Goal: Task Accomplishment & Management: Use online tool/utility

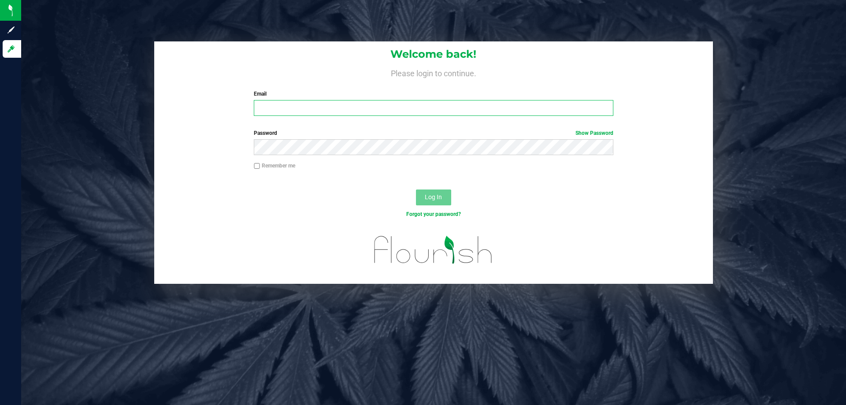
click at [390, 110] on input "Email" at bounding box center [433, 108] width 359 height 16
type input "[EMAIL_ADDRESS][DOMAIN_NAME]"
click at [416, 190] on button "Log In" at bounding box center [433, 198] width 35 height 16
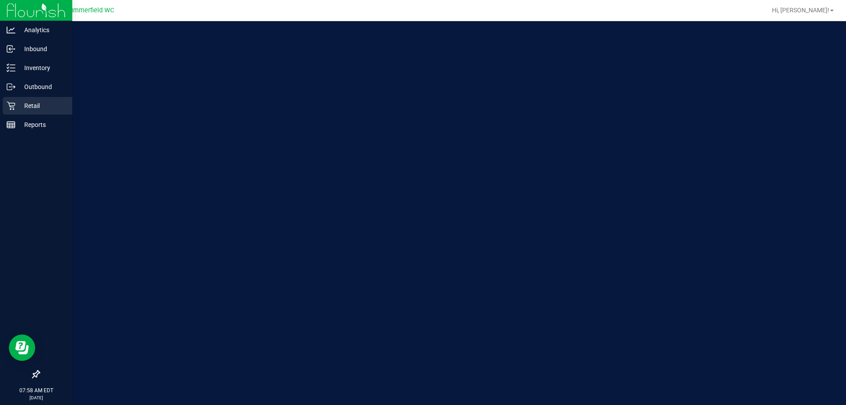
click at [27, 113] on div "Retail" at bounding box center [38, 106] width 70 height 18
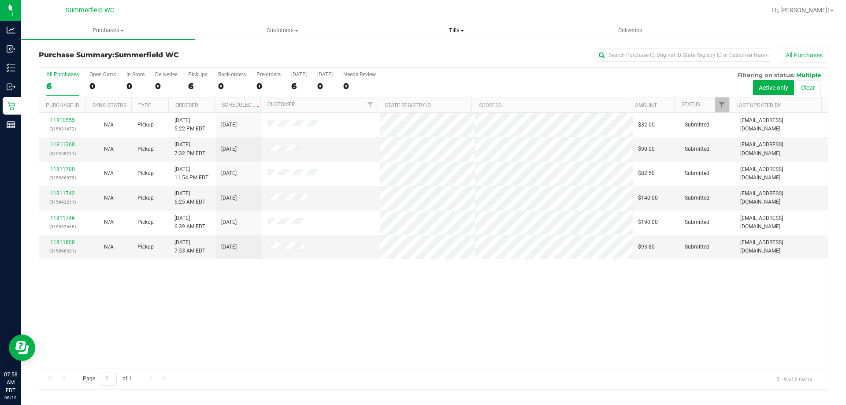
click at [450, 30] on span "Tills" at bounding box center [456, 30] width 173 height 8
click at [439, 55] on li "Manage tills" at bounding box center [456, 53] width 174 height 11
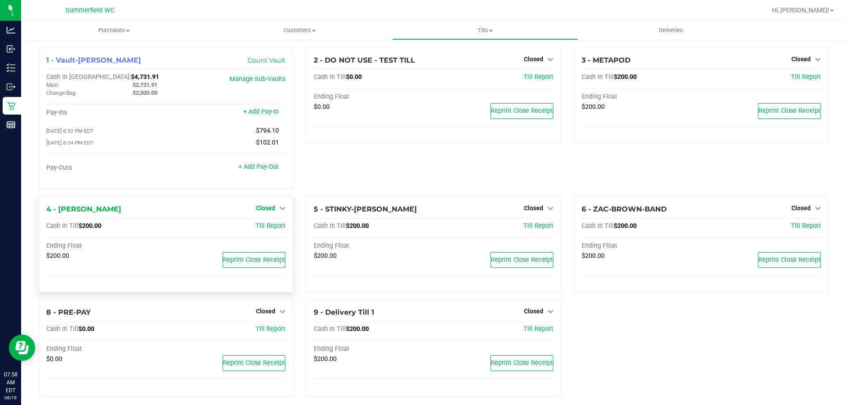
click at [268, 211] on span "Closed" at bounding box center [265, 207] width 19 height 7
click at [258, 230] on link "Open Till" at bounding box center [265, 226] width 23 height 7
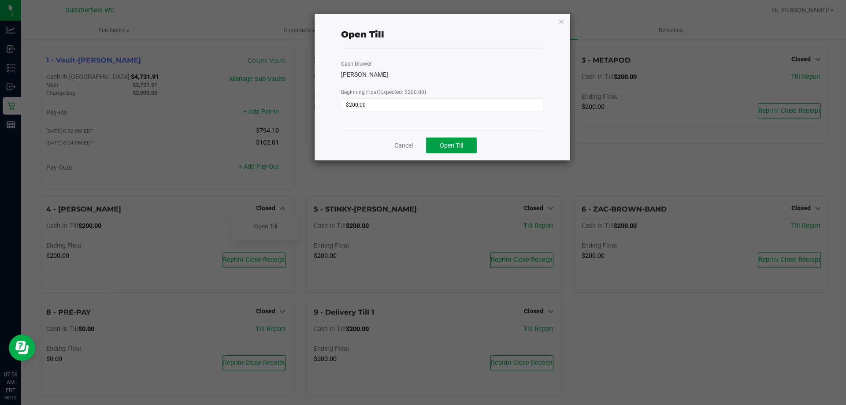
click at [451, 146] on span "Open Till" at bounding box center [451, 145] width 23 height 7
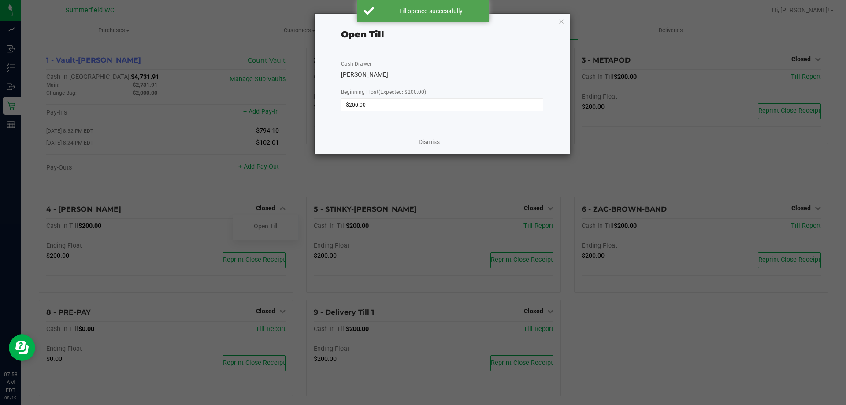
click at [423, 139] on link "Dismiss" at bounding box center [429, 142] width 21 height 9
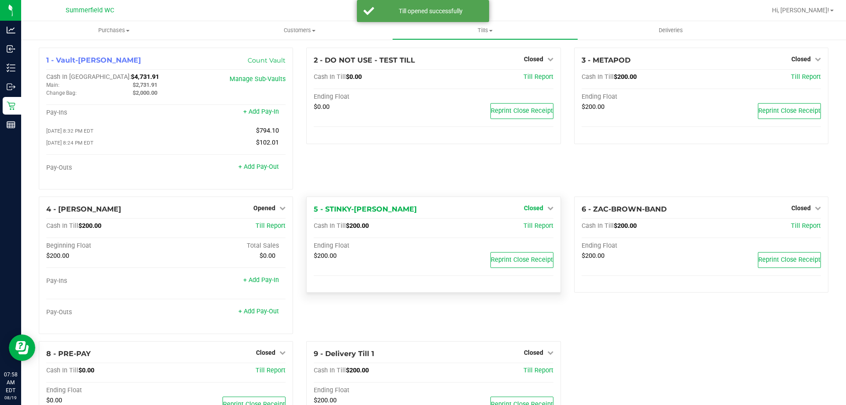
click at [528, 209] on span "Closed" at bounding box center [533, 207] width 19 height 7
click at [525, 229] on link "Open Till" at bounding box center [533, 226] width 23 height 7
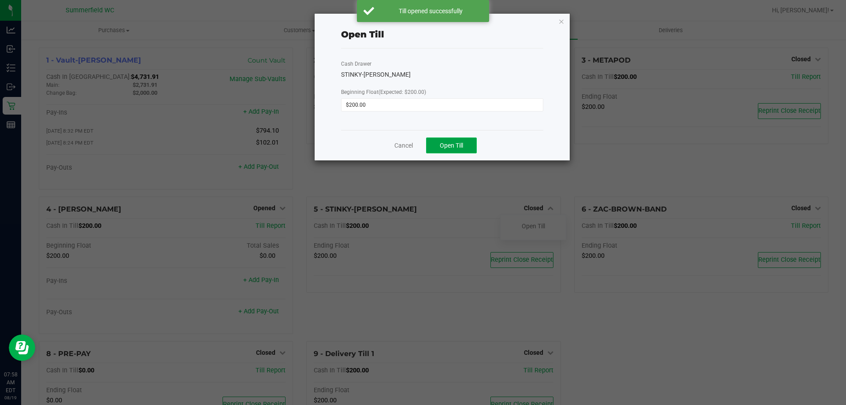
click at [450, 149] on button "Open Till" at bounding box center [451, 146] width 51 height 16
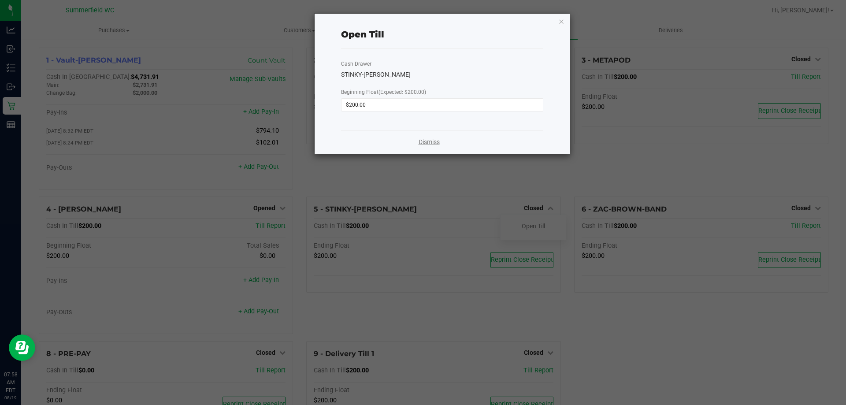
click at [430, 142] on link "Dismiss" at bounding box center [429, 142] width 21 height 9
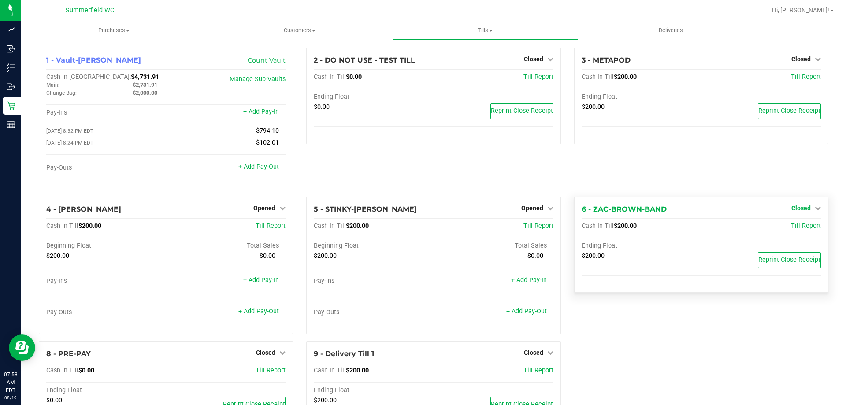
click at [797, 208] on span "Closed" at bounding box center [801, 207] width 19 height 7
click at [796, 229] on link "Open Till" at bounding box center [800, 226] width 23 height 7
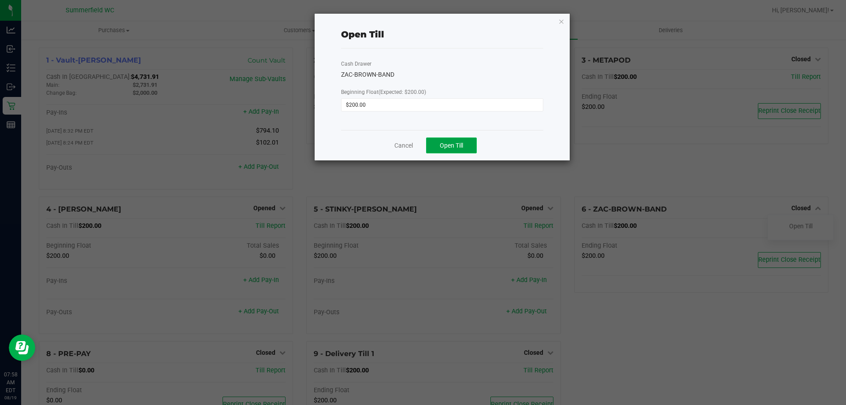
click at [459, 147] on span "Open Till" at bounding box center [451, 145] width 23 height 7
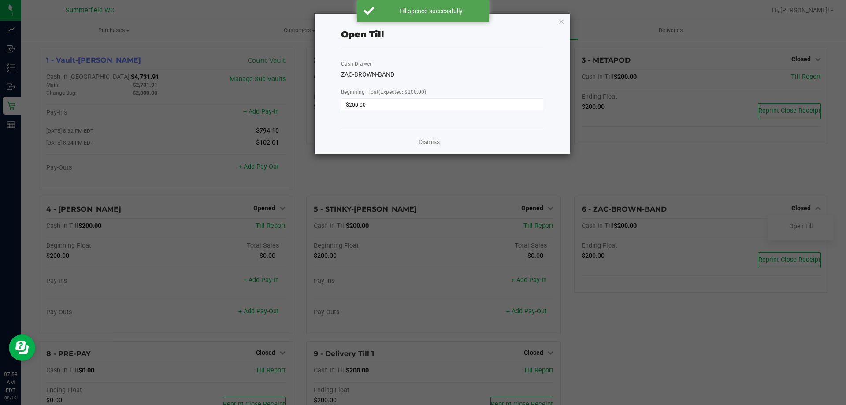
click at [436, 141] on link "Dismiss" at bounding box center [429, 142] width 21 height 9
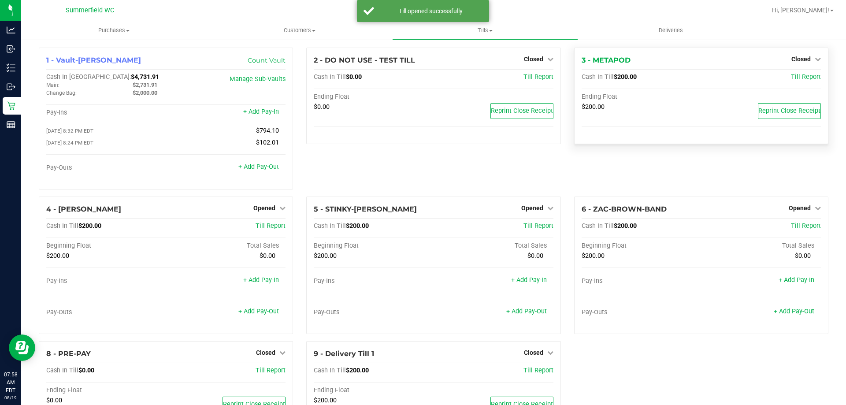
drag, startPoint x: 803, startPoint y: 58, endPoint x: 802, endPoint y: 65, distance: 6.7
click at [803, 59] on span "Closed" at bounding box center [801, 59] width 19 height 7
click at [801, 77] on link "Open Till" at bounding box center [800, 77] width 23 height 7
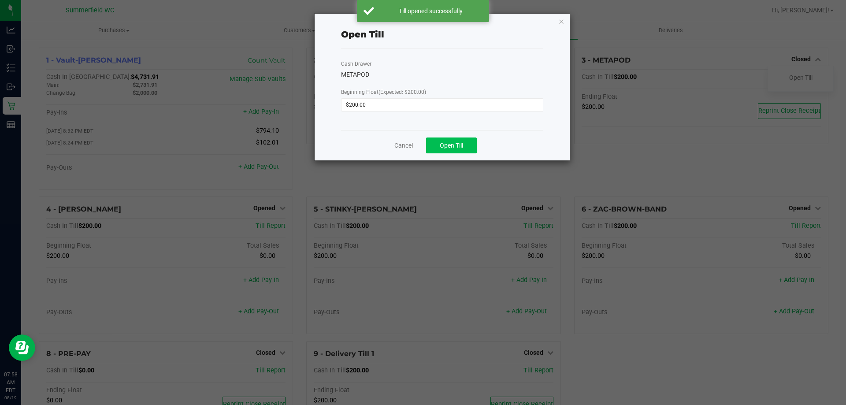
drag, startPoint x: 438, startPoint y: 137, endPoint x: 439, endPoint y: 142, distance: 5.4
click at [439, 141] on div "Cancel Open Till" at bounding box center [442, 145] width 202 height 30
click at [439, 142] on button "Open Till" at bounding box center [451, 146] width 51 height 16
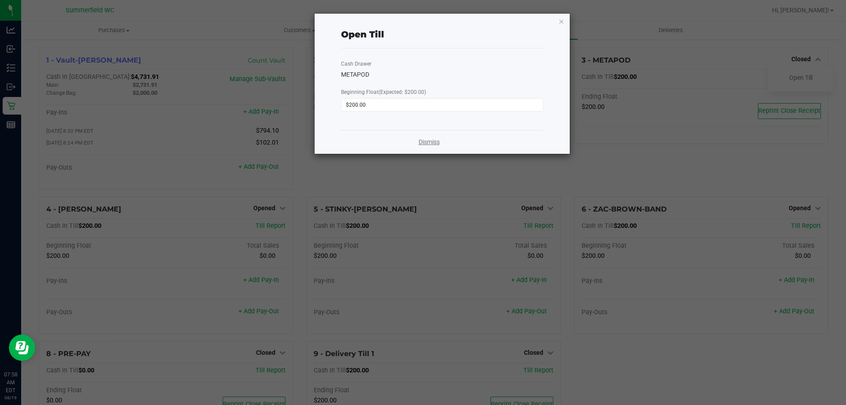
click at [431, 139] on link "Dismiss" at bounding box center [429, 142] width 21 height 9
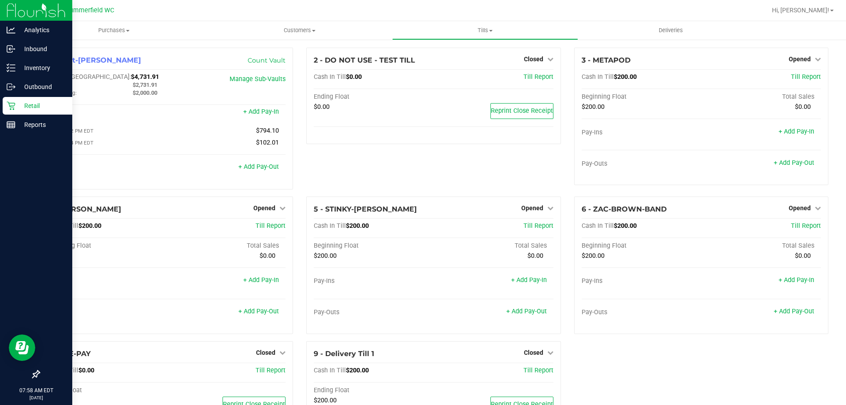
click at [42, 104] on p "Retail" at bounding box center [41, 105] width 53 height 11
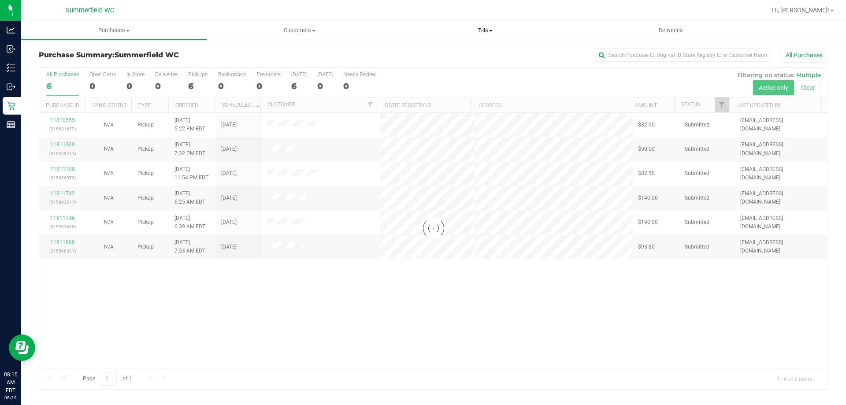
click at [476, 26] on span "Tills" at bounding box center [485, 30] width 185 height 8
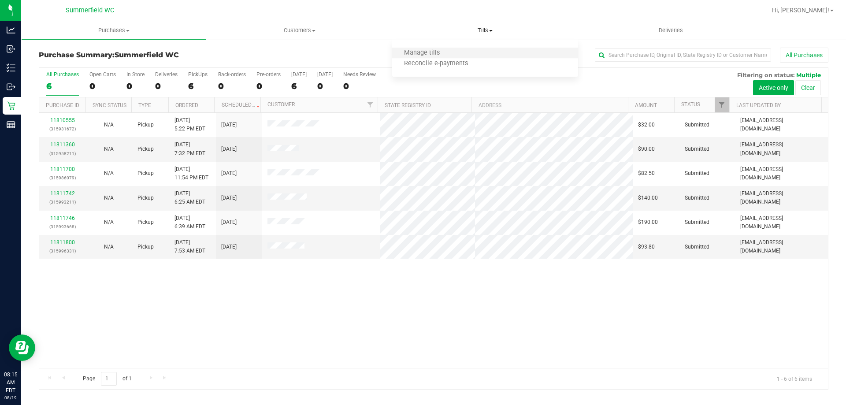
click at [465, 50] on li "Manage tills" at bounding box center [485, 53] width 186 height 11
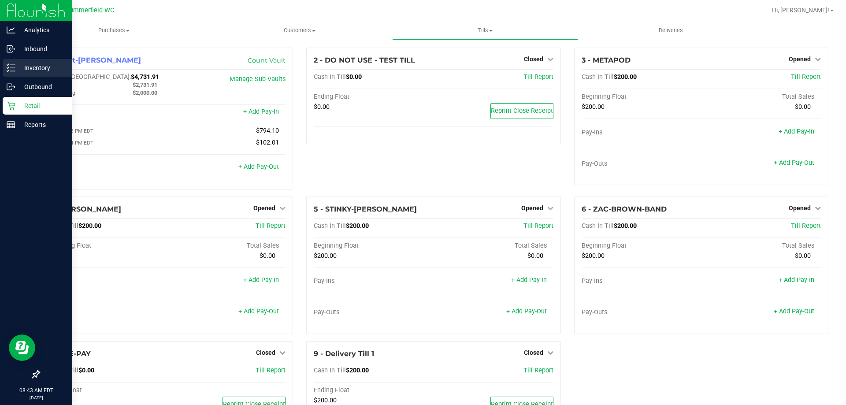
click at [10, 68] on icon at bounding box center [11, 67] width 9 height 9
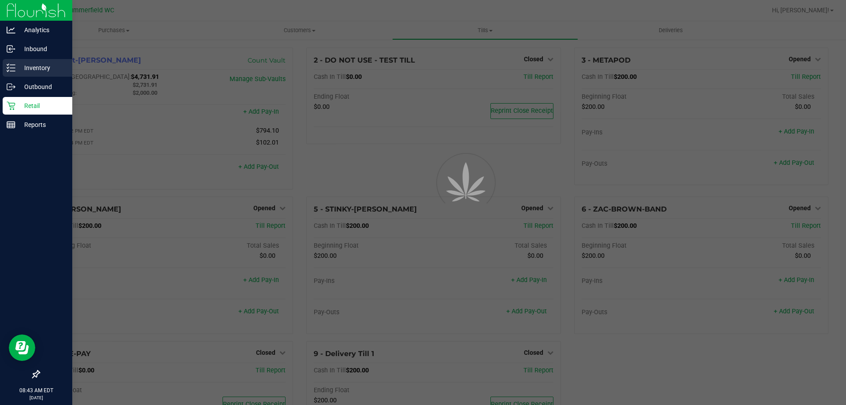
click at [39, 70] on p "Inventory" at bounding box center [41, 68] width 53 height 11
